Goal: Task Accomplishment & Management: Use online tool/utility

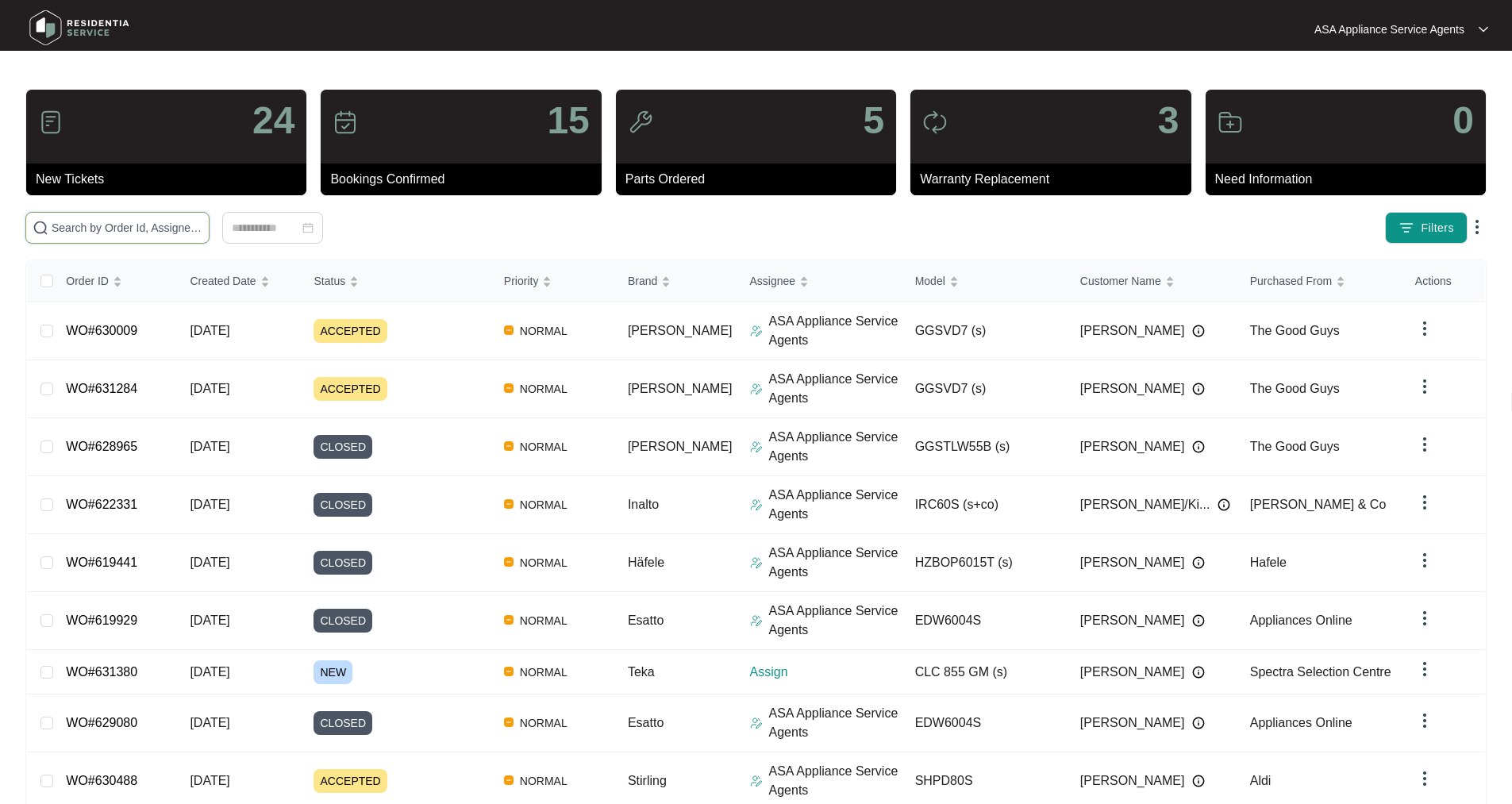
click at [90, 222] on input "text" at bounding box center [127, 227] width 151 height 17
paste input "12238000011346"
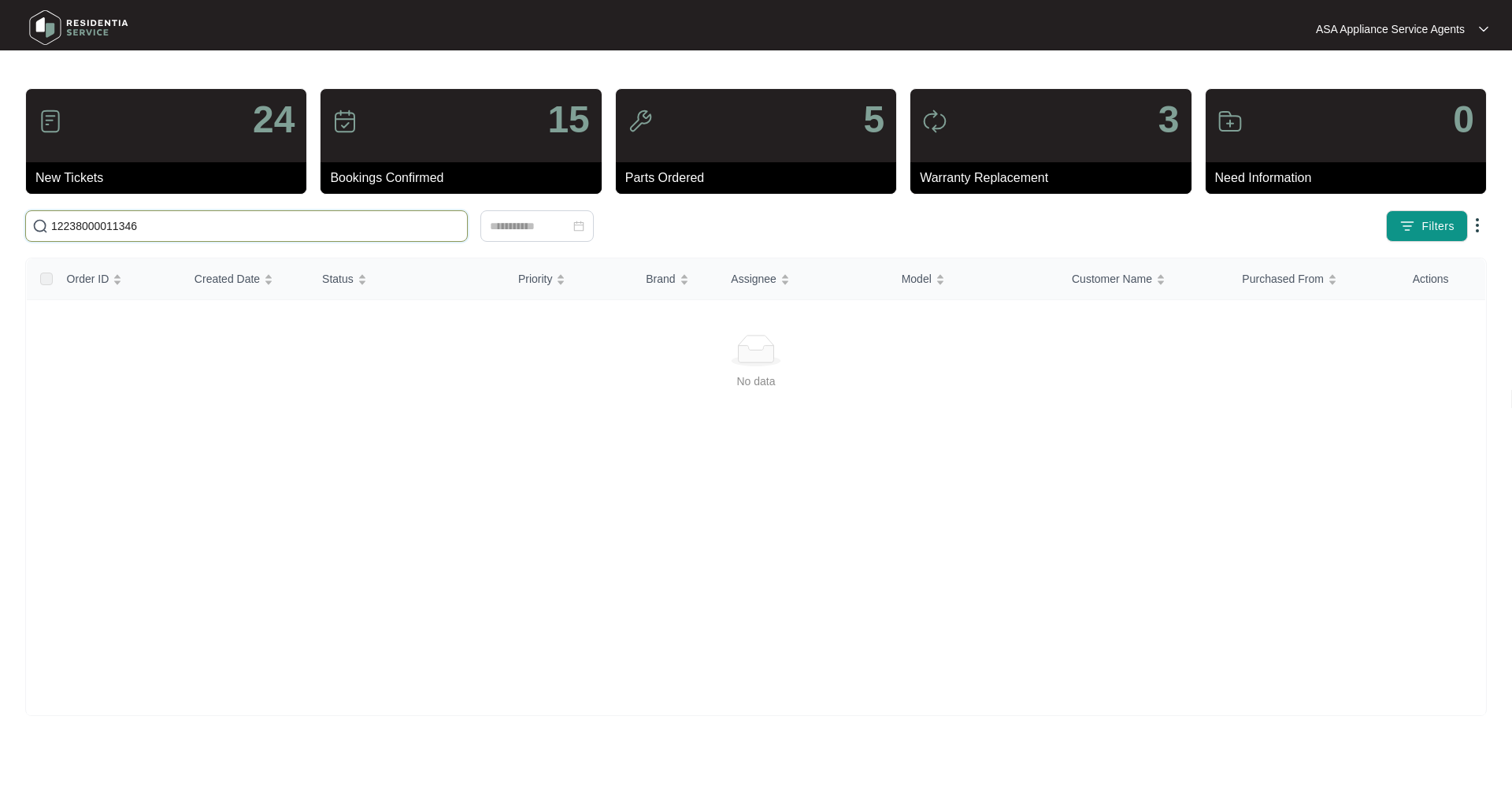
click at [142, 232] on input "12238000011346" at bounding box center [256, 225] width 410 height 17
drag, startPoint x: 142, startPoint y: 232, endPoint x: 76, endPoint y: 218, distance: 67.5
click at [76, 218] on input "12238000011346" at bounding box center [256, 225] width 410 height 17
paste input "627390"
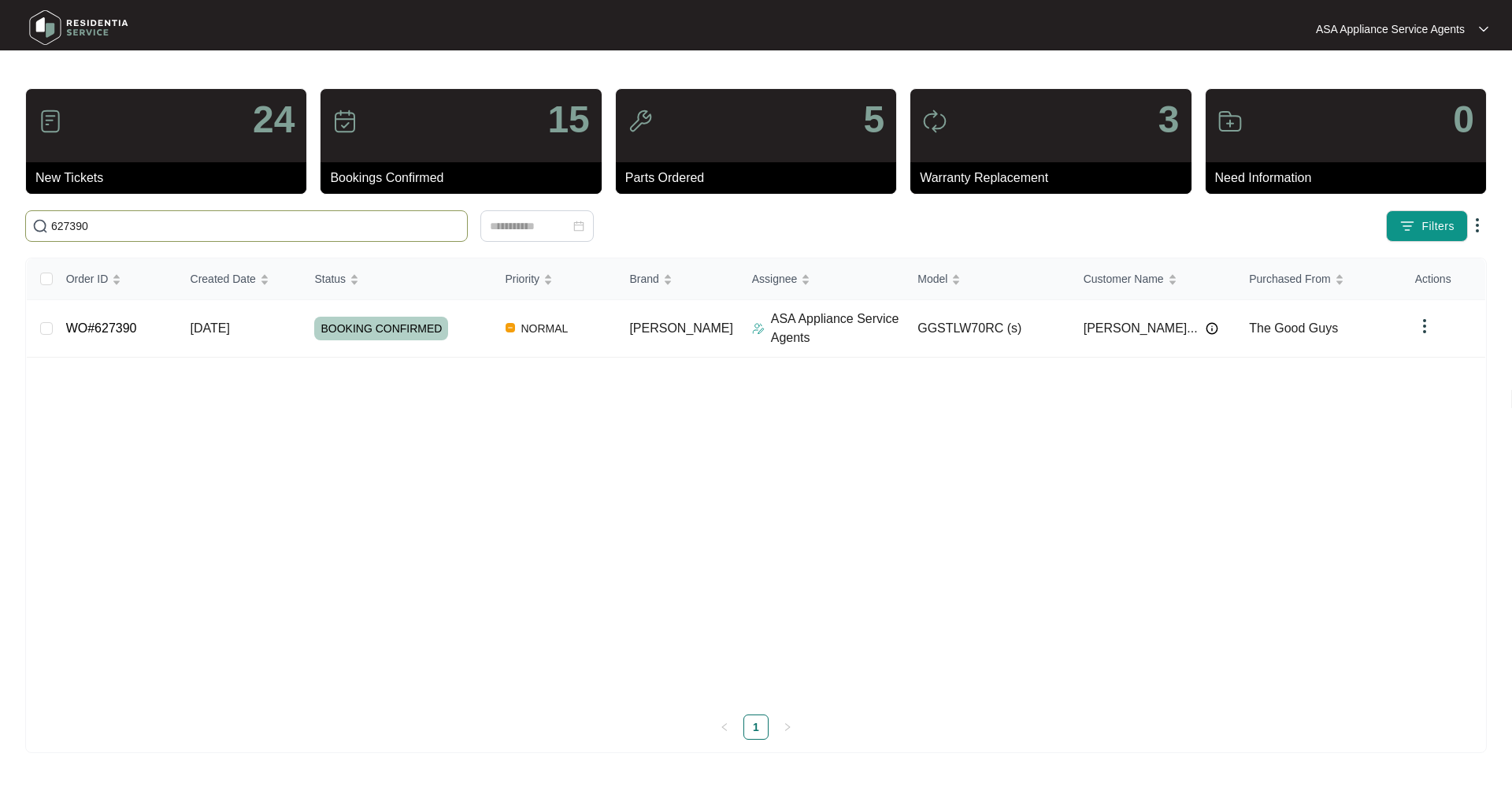
type input "627390"
click at [101, 327] on link "WO#627390" at bounding box center [101, 328] width 71 height 13
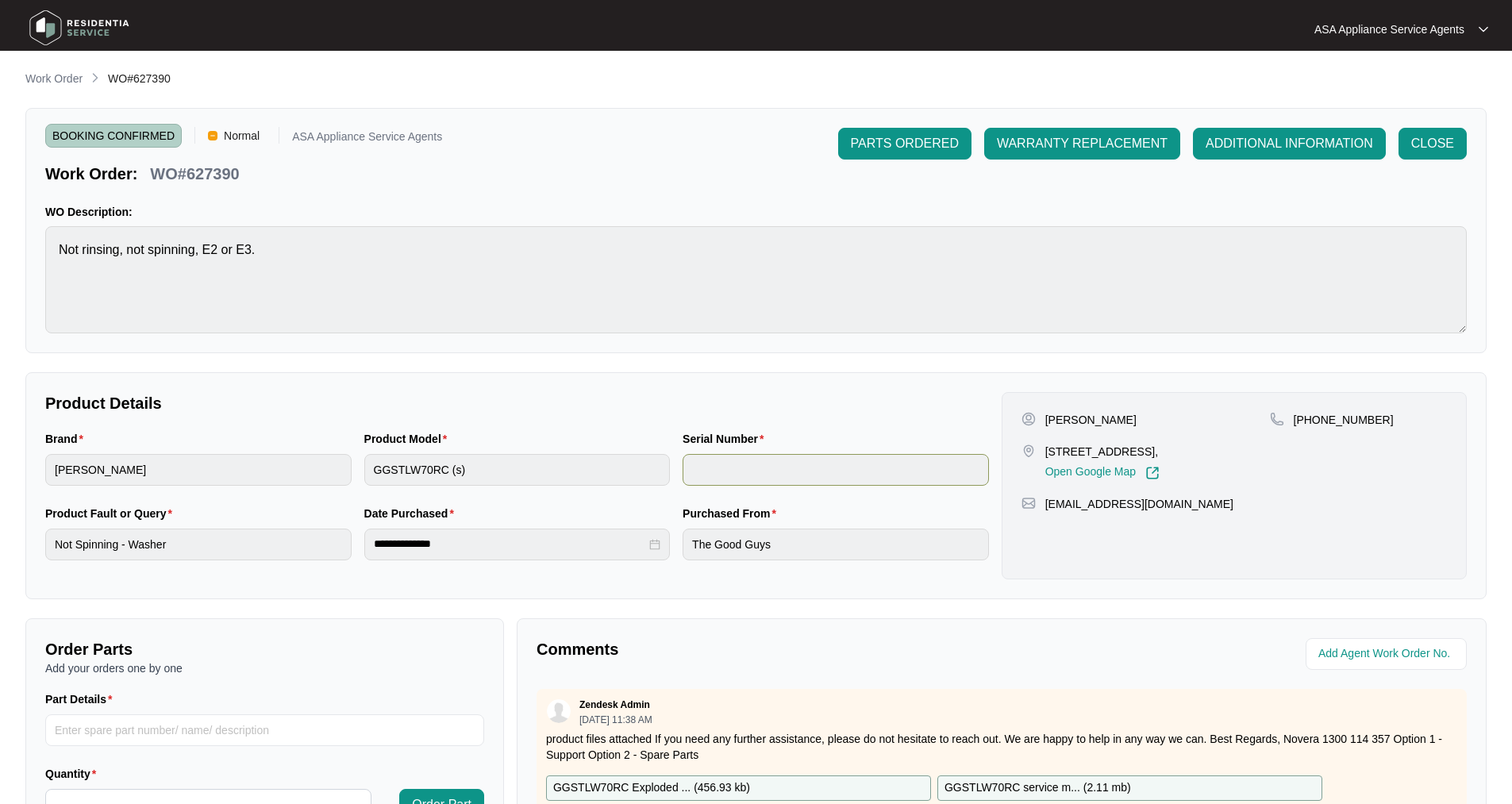
scroll to position [159, 0]
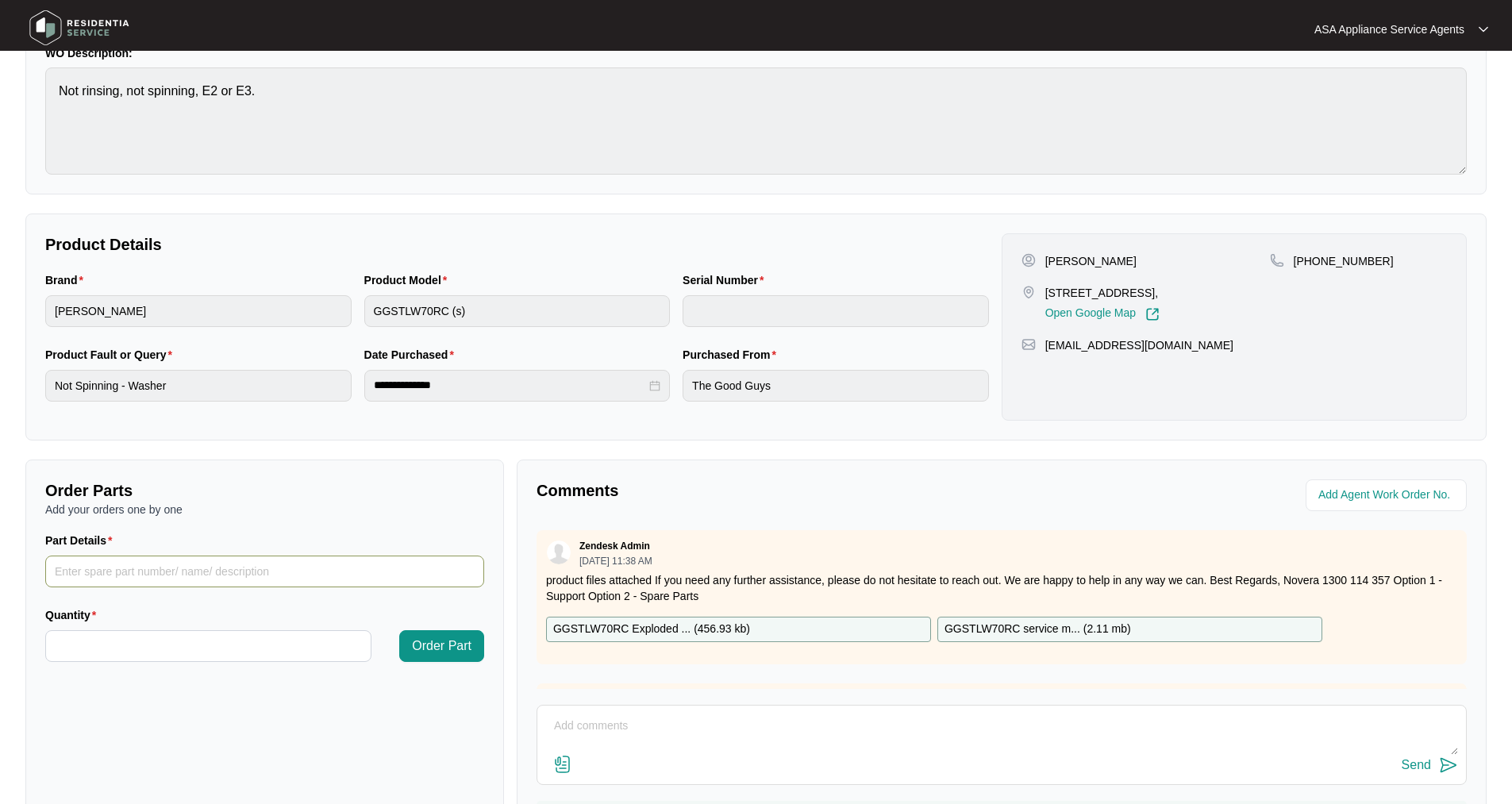
click at [106, 576] on input "Part Details" at bounding box center [264, 571] width 439 height 32
paste input "SP13232 Clutch assembly"
type input "SP13232 Clutch assembly"
click at [190, 649] on input "Quantity" at bounding box center [208, 646] width 324 height 30
type input "*"
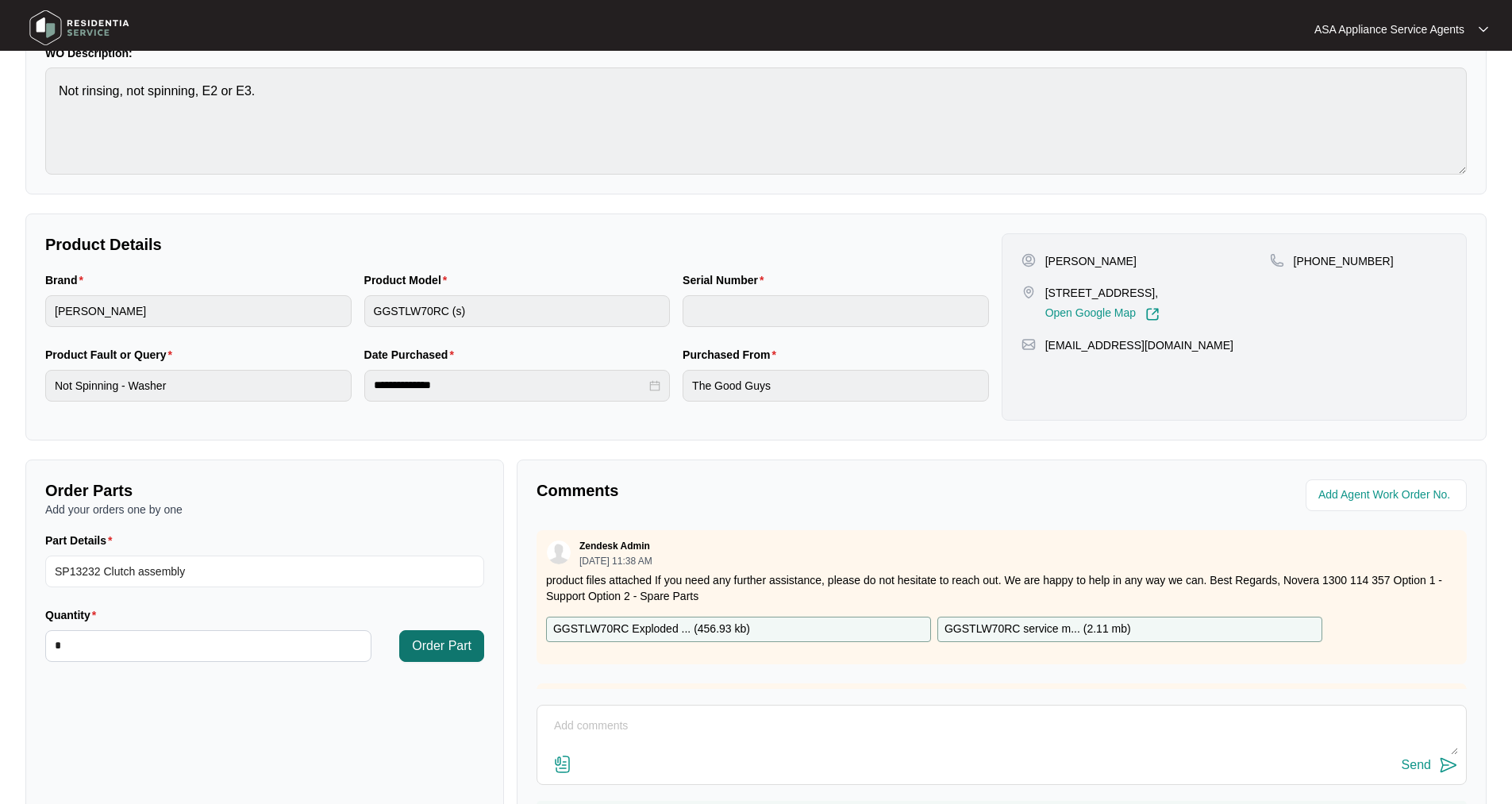
click at [419, 652] on span "Order Part" at bounding box center [442, 646] width 59 height 19
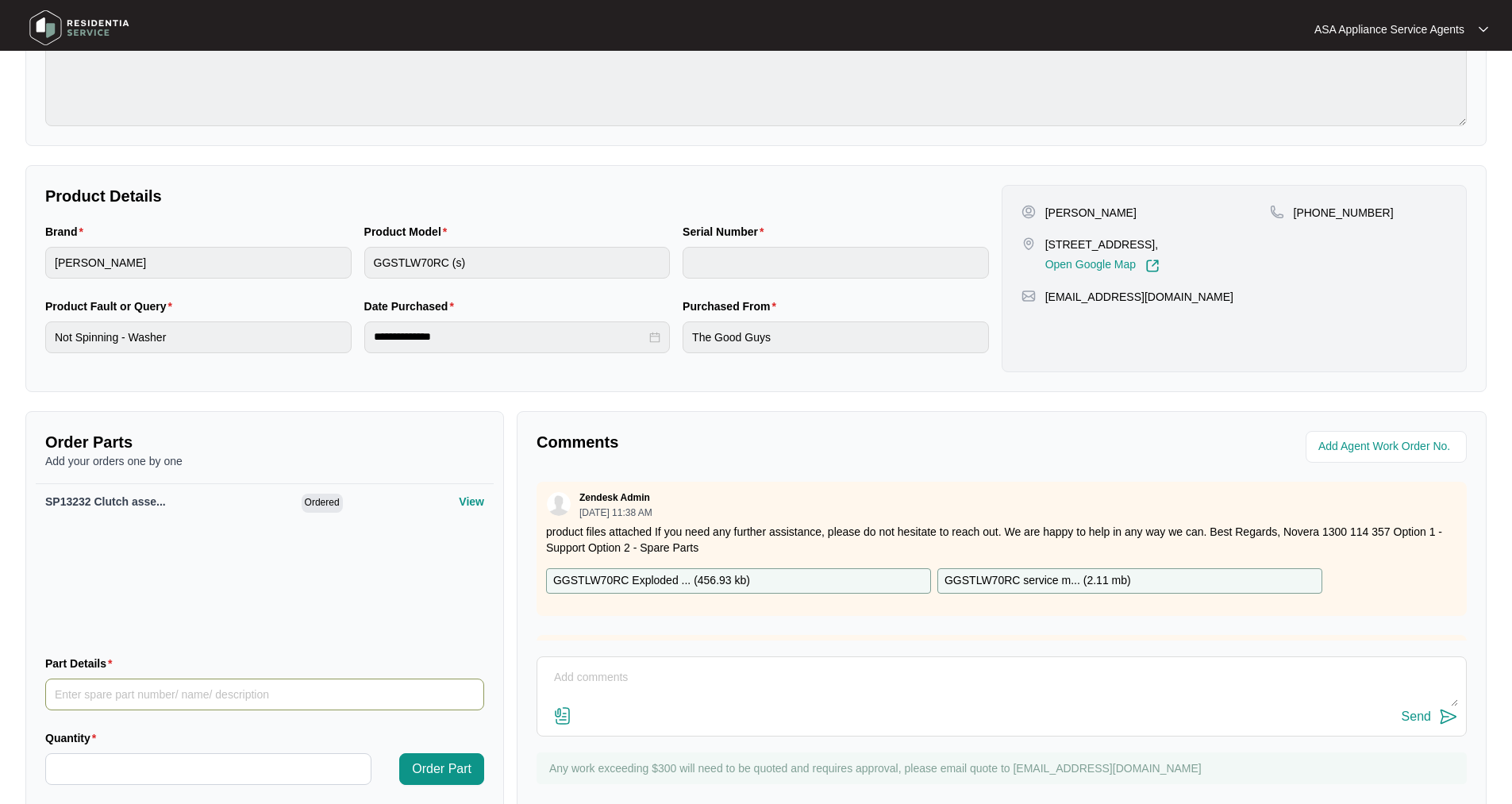
scroll to position [253, 0]
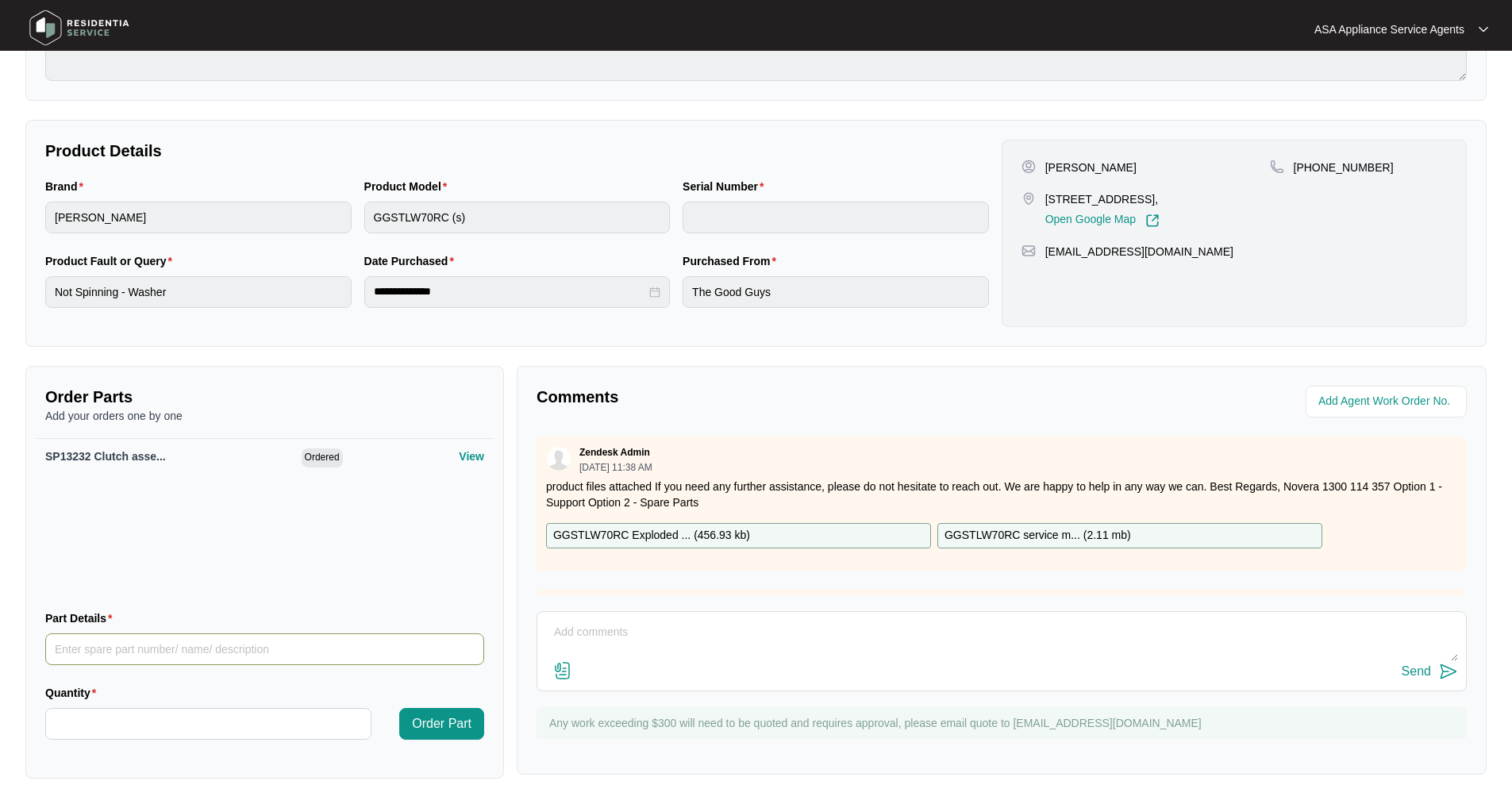
paste input "12238000011346"
click at [130, 653] on input "12238000011346" at bounding box center [264, 649] width 439 height 32
type input "12238000011346 spin tub"
click at [118, 716] on input "Quantity" at bounding box center [208, 723] width 324 height 30
type input "*"
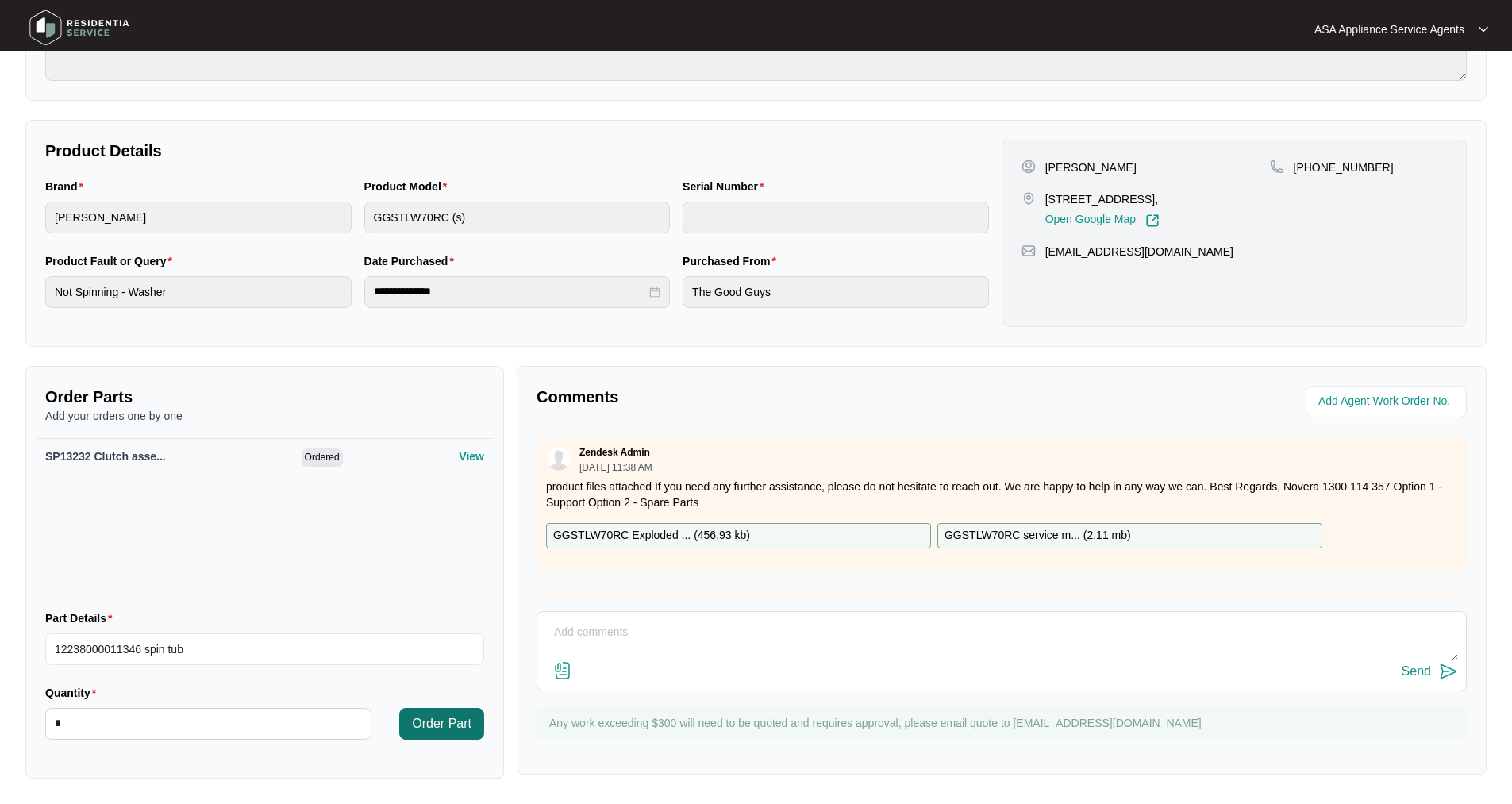
click at [479, 731] on button "Order Part" at bounding box center [441, 723] width 85 height 32
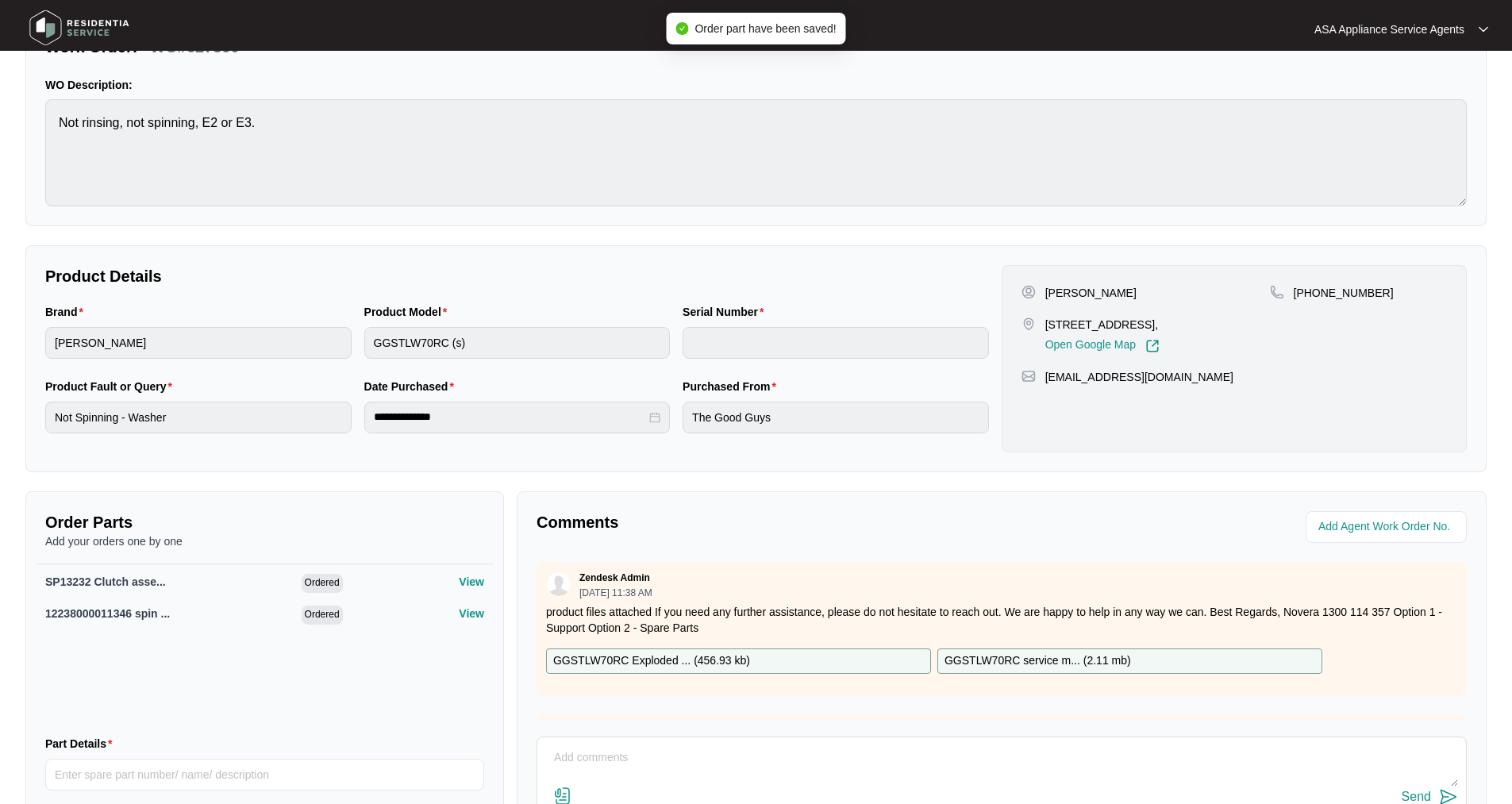
scroll to position [0, 0]
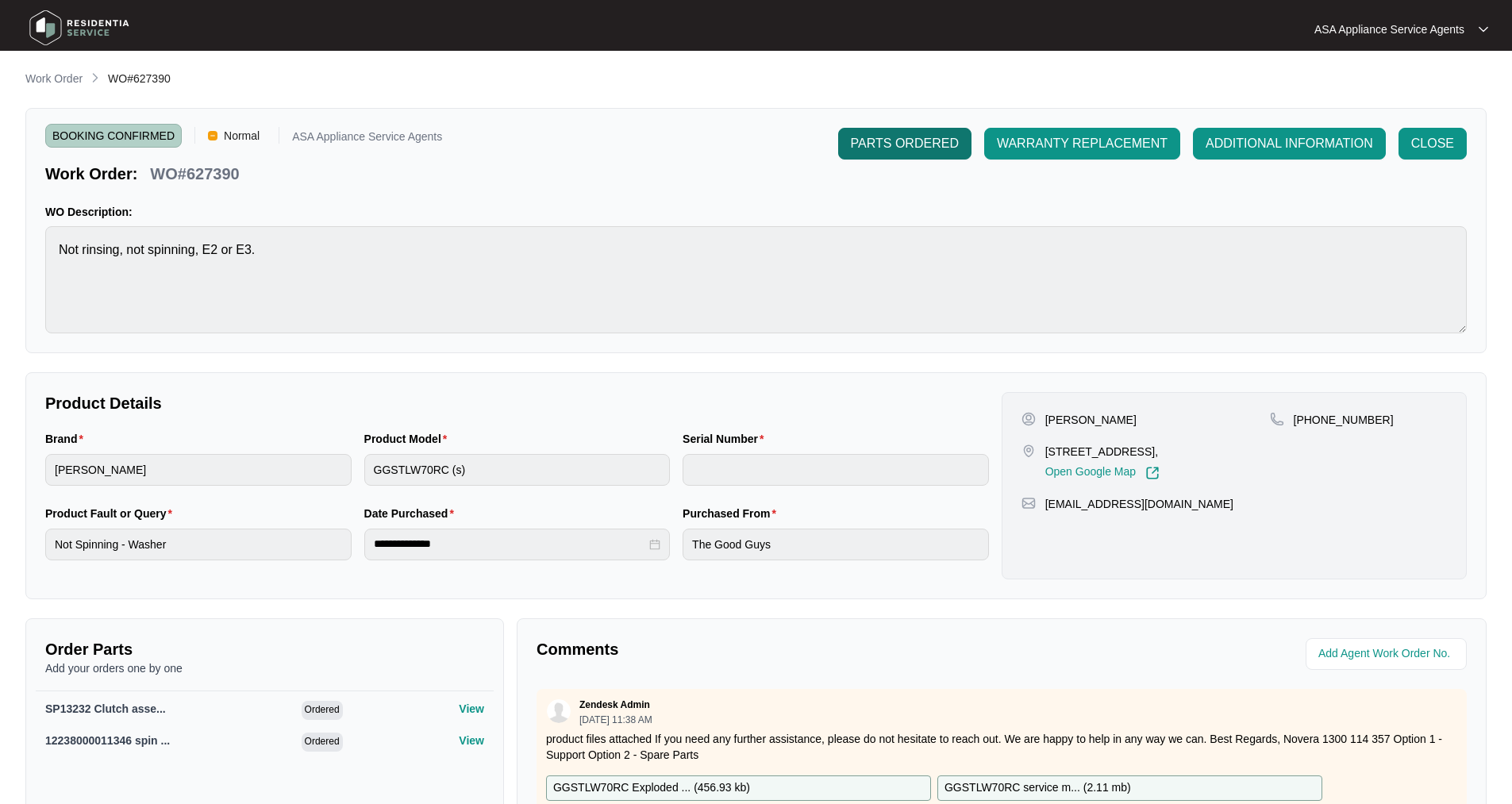
click at [915, 140] on span "PARTS ORDERED" at bounding box center [905, 143] width 108 height 19
